Goal: Information Seeking & Learning: Learn about a topic

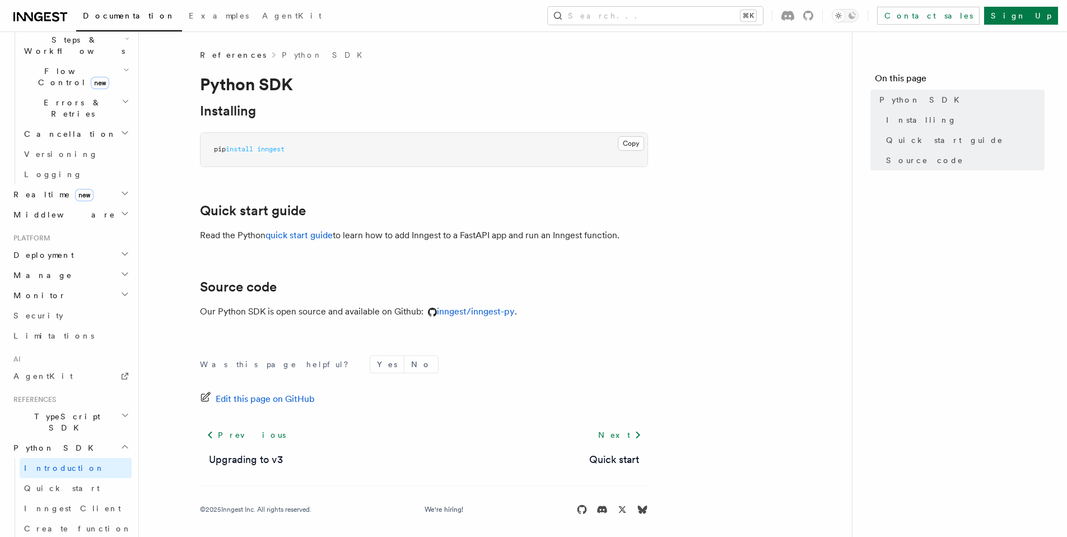
scroll to position [544, 0]
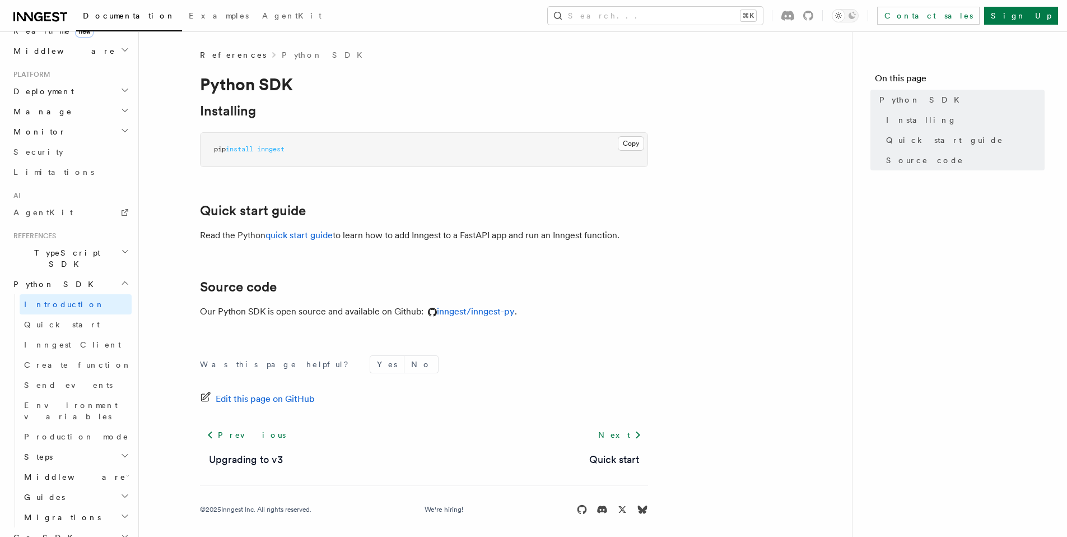
click at [41, 527] on h2 "Go SDK" at bounding box center [70, 537] width 123 height 20
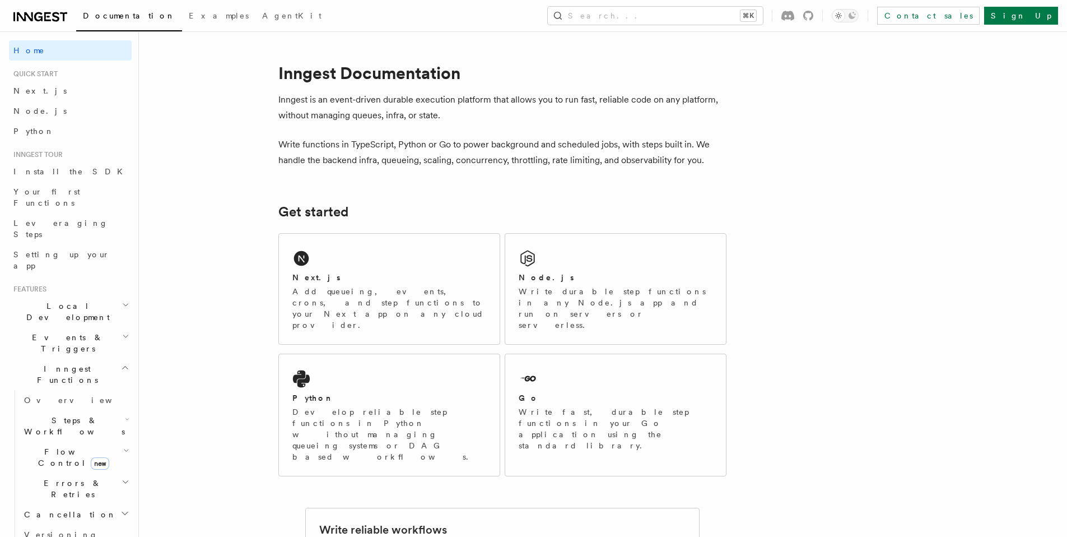
click at [58, 18] on icon at bounding box center [55, 17] width 7 height 10
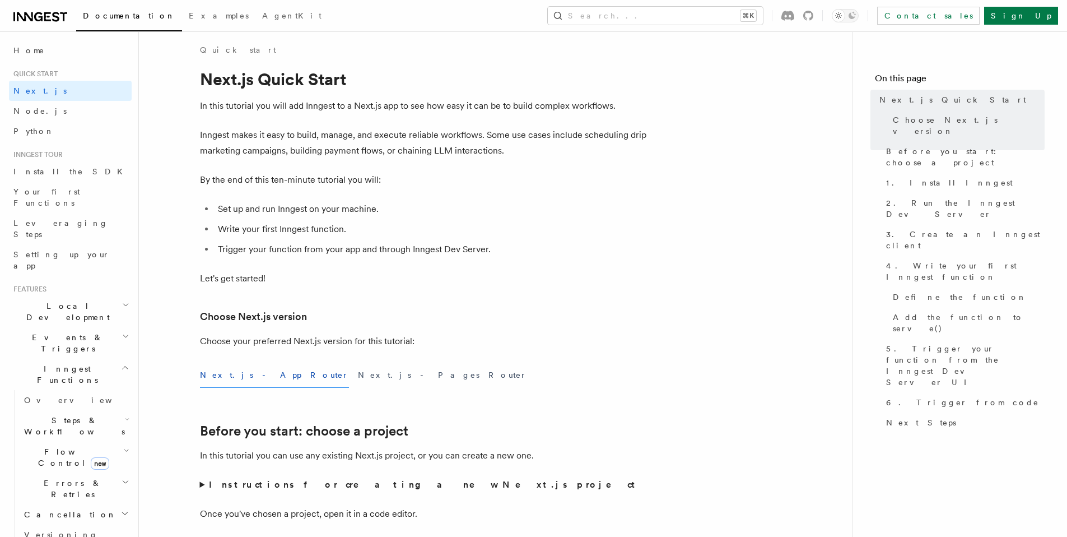
scroll to position [91, 0]
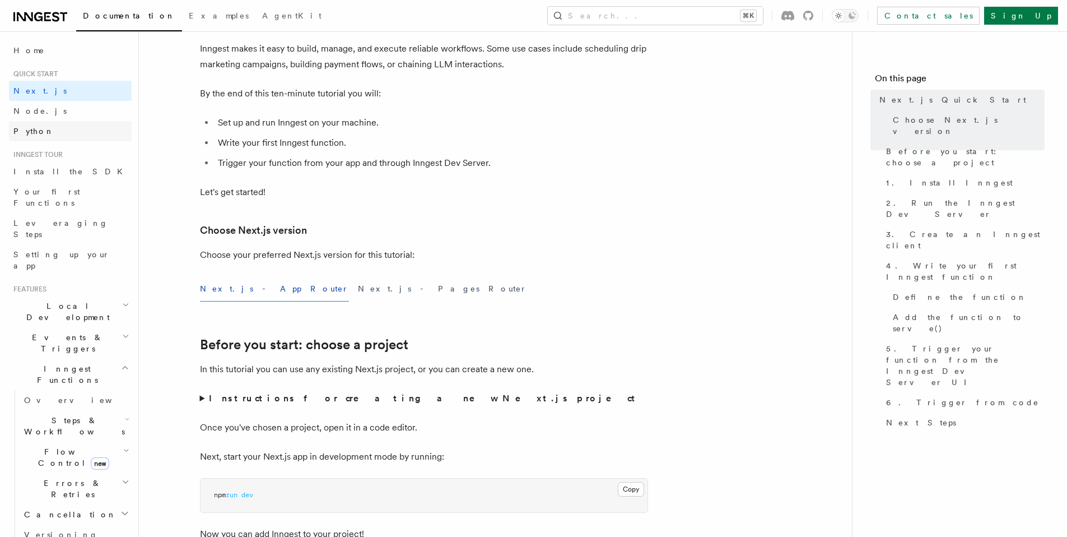
click at [38, 136] on span "Python" at bounding box center [33, 130] width 41 height 11
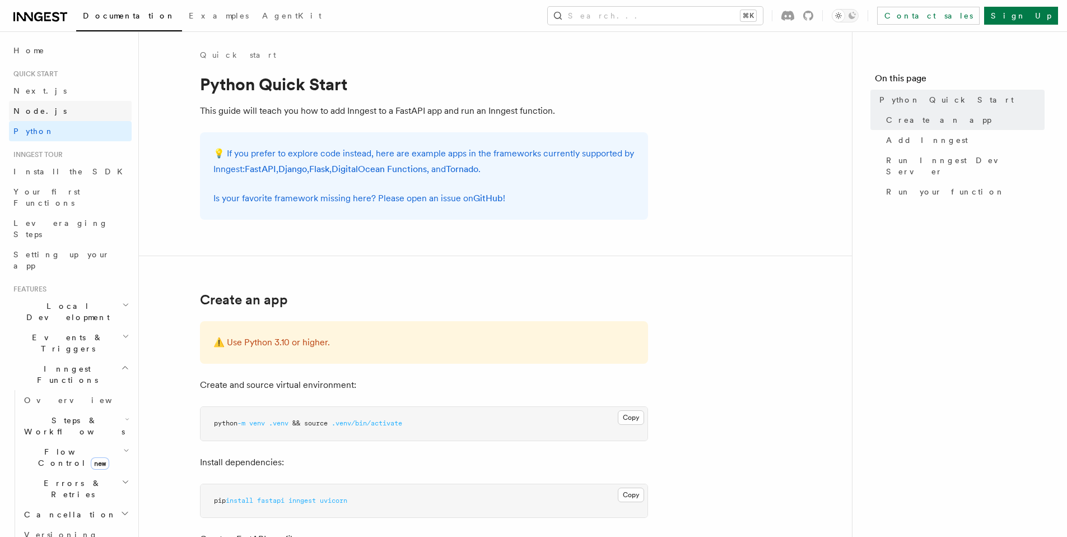
click at [73, 118] on link "Node.js" at bounding box center [70, 111] width 123 height 20
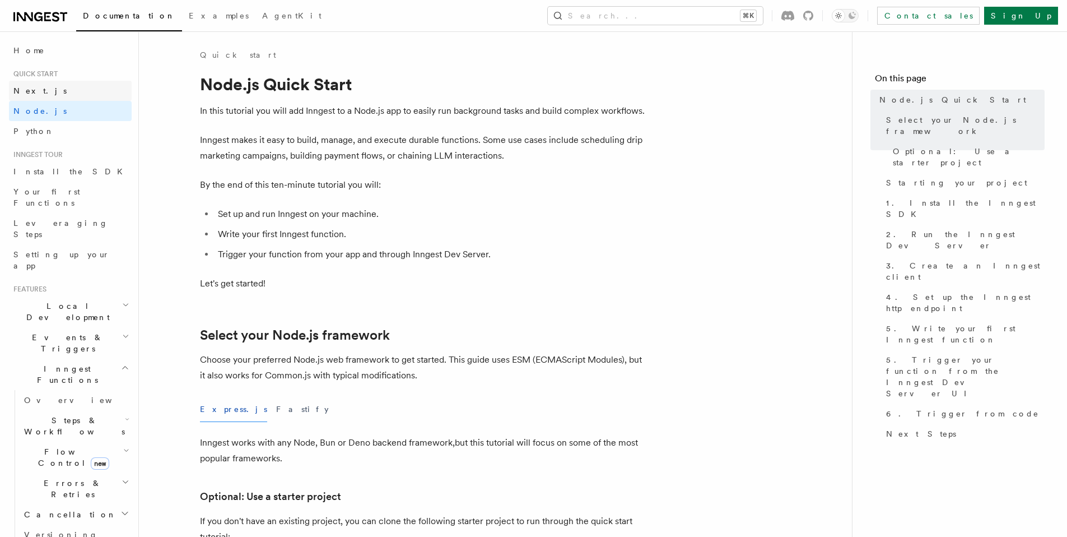
click at [63, 95] on link "Next.js" at bounding box center [70, 91] width 123 height 20
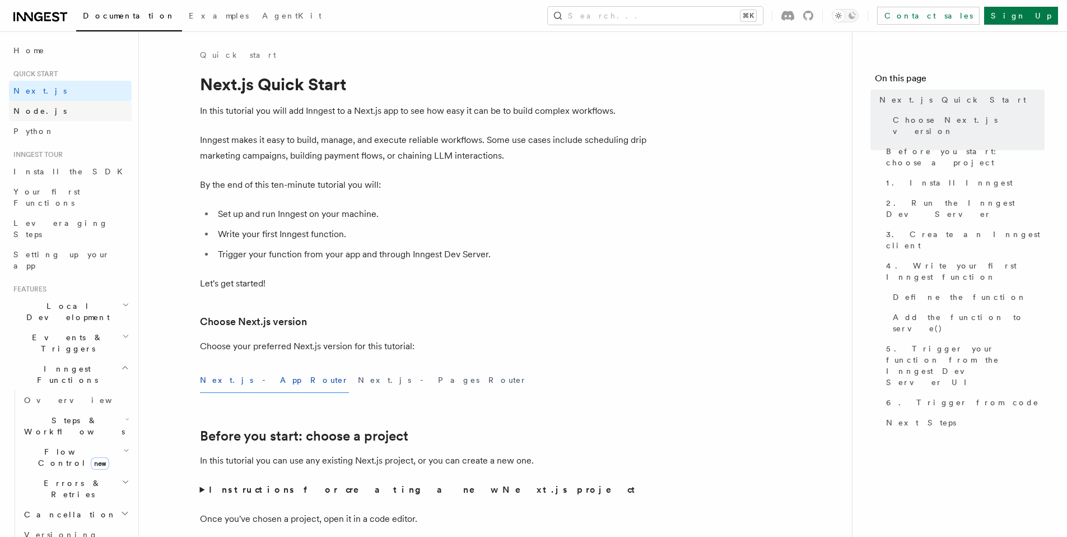
click at [59, 110] on link "Node.js" at bounding box center [70, 111] width 123 height 20
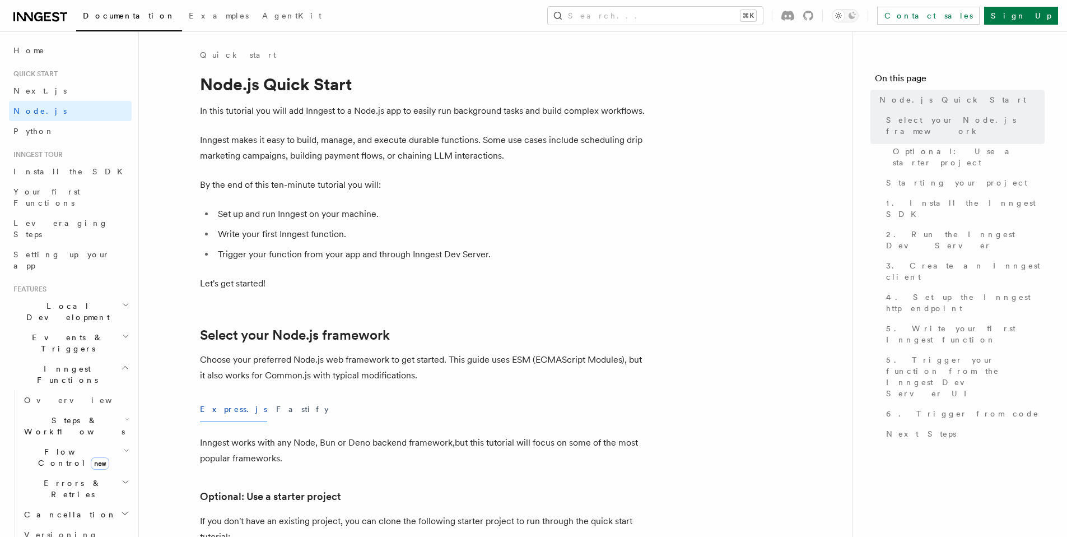
click at [52, 124] on link "Python" at bounding box center [70, 131] width 123 height 20
